Goal: Find contact information: Find contact information

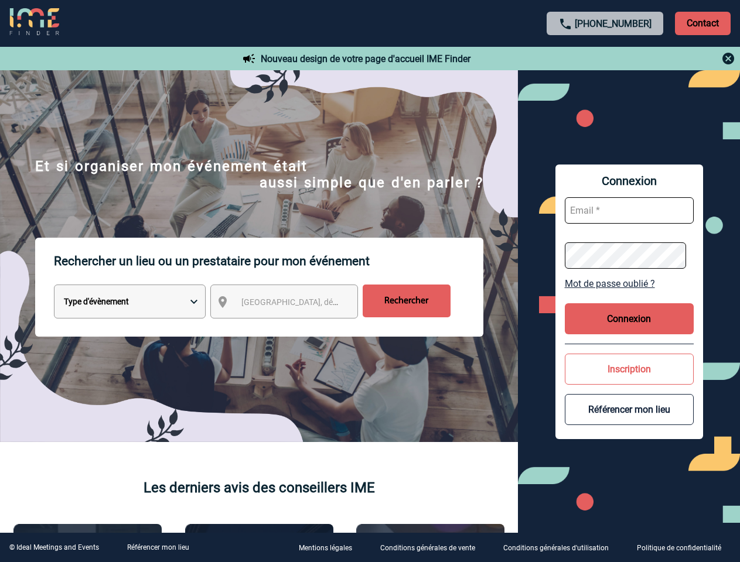
click at [370, 281] on p "Rechercher un lieu ou un prestataire pour mon événement" at bounding box center [268, 261] width 429 height 47
click at [702, 23] on p "Contact" at bounding box center [703, 23] width 56 height 23
click at [605, 59] on div at bounding box center [605, 59] width 261 height 14
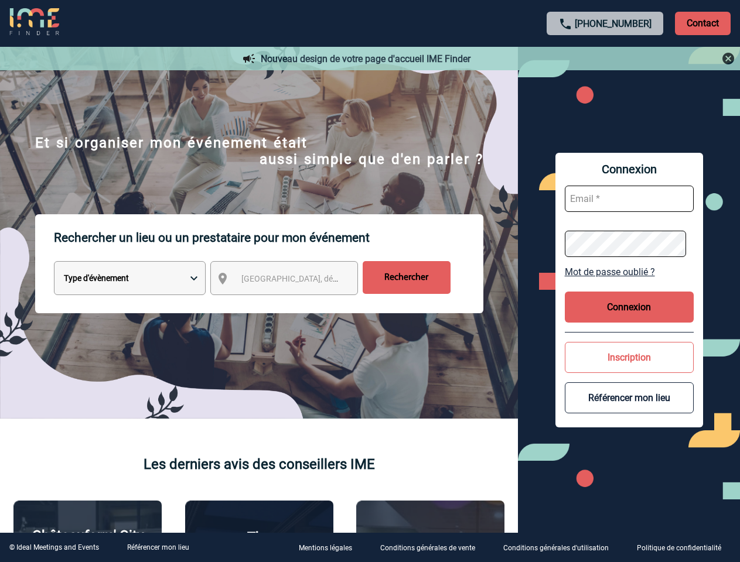
click at [295, 304] on div at bounding box center [331, 251] width 662 height 503
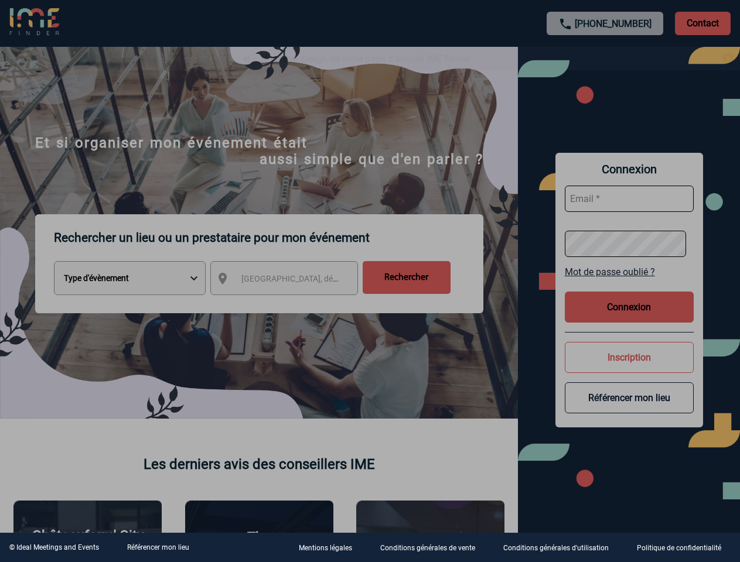
click at [629, 283] on div at bounding box center [370, 281] width 740 height 562
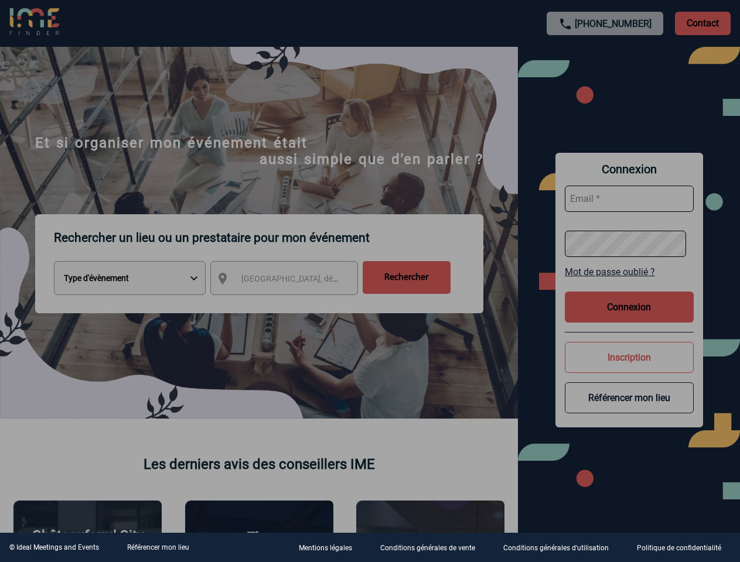
click at [629, 319] on div at bounding box center [370, 281] width 740 height 562
click at [629, 369] on div at bounding box center [370, 281] width 740 height 562
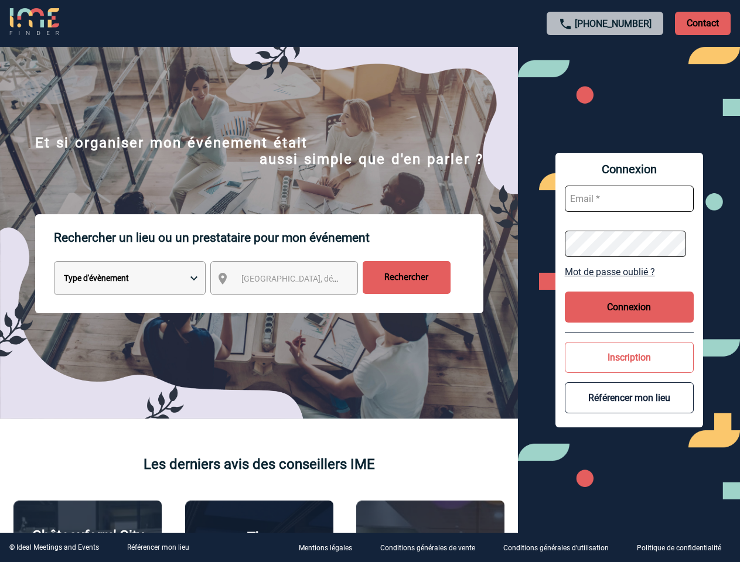
click at [629, 409] on button "Référencer mon lieu" at bounding box center [629, 397] width 129 height 31
click at [158, 548] on link "Référencer mon lieu" at bounding box center [158, 547] width 62 height 8
